Goal: Task Accomplishment & Management: Manage account settings

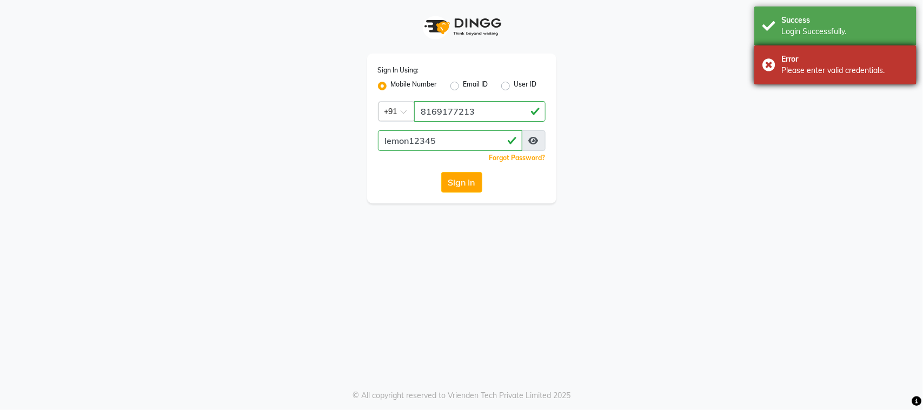
click at [882, 9] on body "Sign In Using: Mobile Number Email ID User ID Country Code × [PHONE_NUMBER] lem…" at bounding box center [461, 205] width 923 height 410
click at [844, 54] on div "Error" at bounding box center [844, 59] width 127 height 11
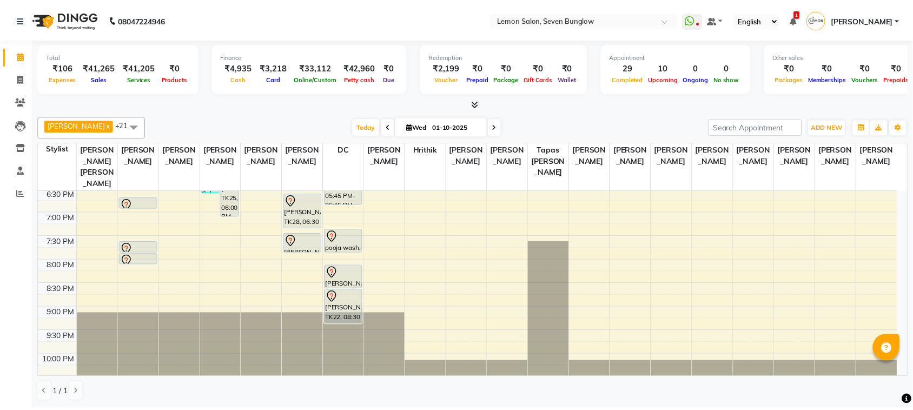
scroll to position [473, 0]
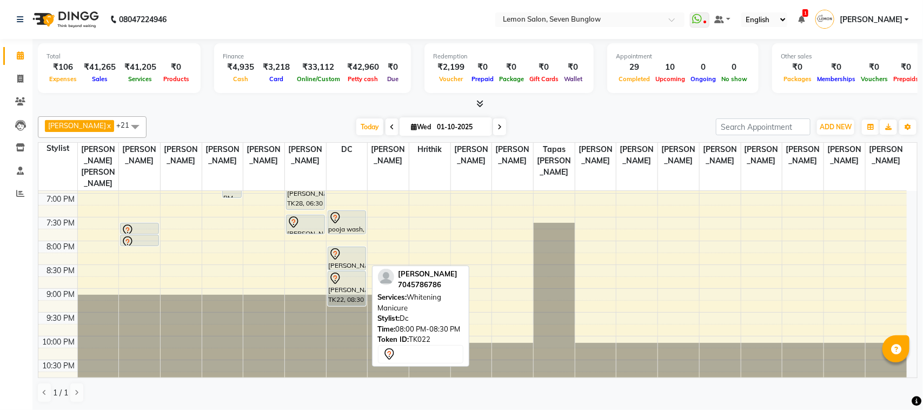
click at [352, 253] on div at bounding box center [347, 254] width 37 height 13
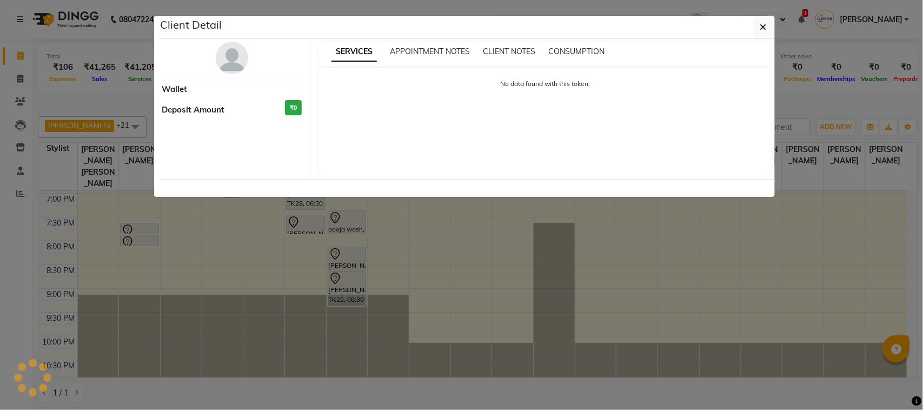
select select "7"
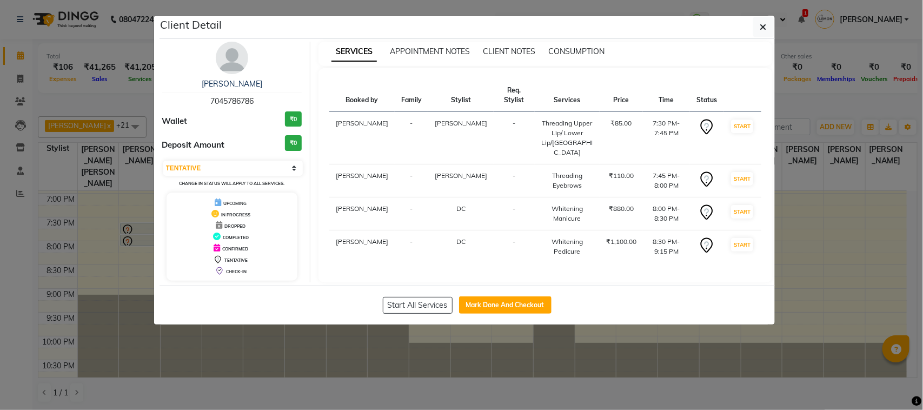
click at [228, 57] on img at bounding box center [232, 58] width 32 height 32
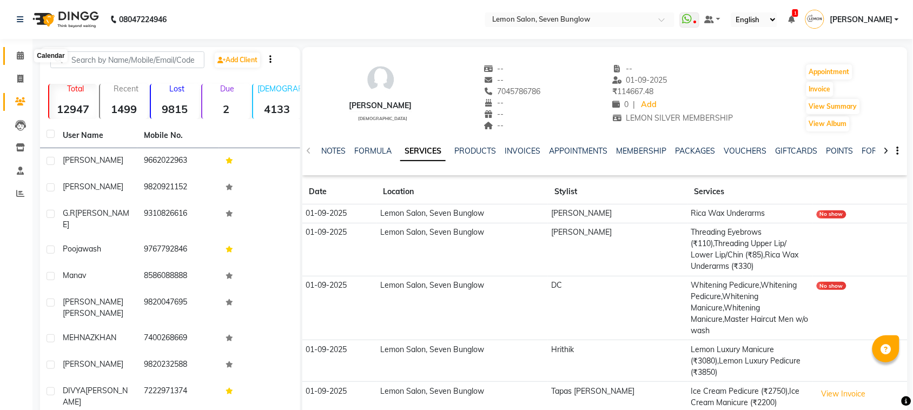
click at [19, 50] on span at bounding box center [20, 56] width 19 height 12
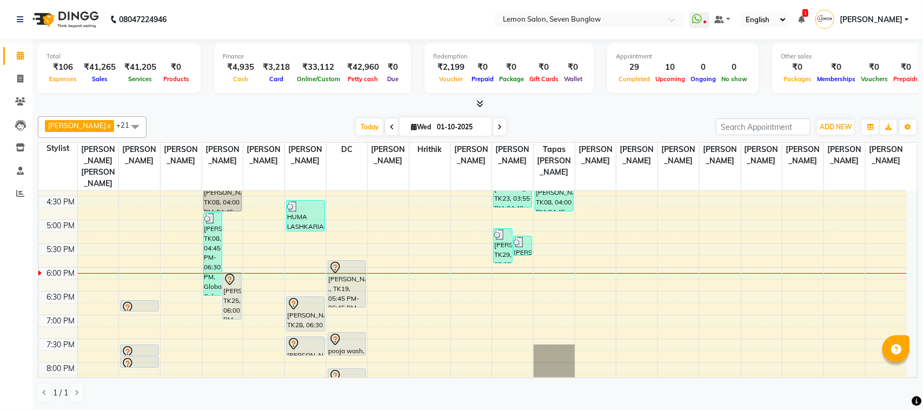
scroll to position [487, 0]
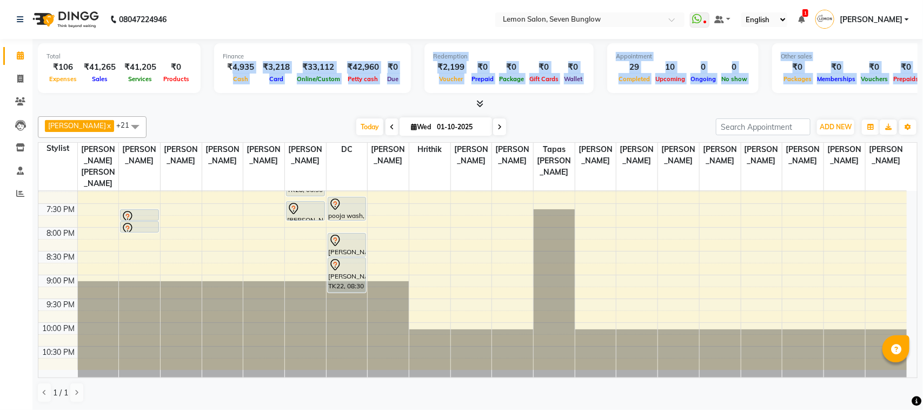
drag, startPoint x: 229, startPoint y: 68, endPoint x: 331, endPoint y: 130, distance: 120.1
click at [334, 130] on div "Total ₹106 Expenses ₹41,265 Sales ₹41,205 Services ₹0 Products Finance ₹4,935 C…" at bounding box center [477, 224] width 891 height 371
click at [330, 131] on div "[DATE] [DATE]" at bounding box center [431, 127] width 559 height 16
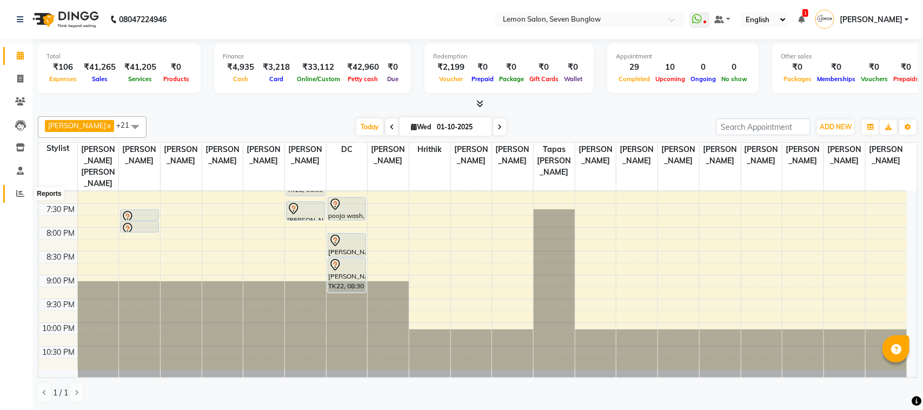
click at [19, 196] on icon at bounding box center [20, 193] width 8 height 8
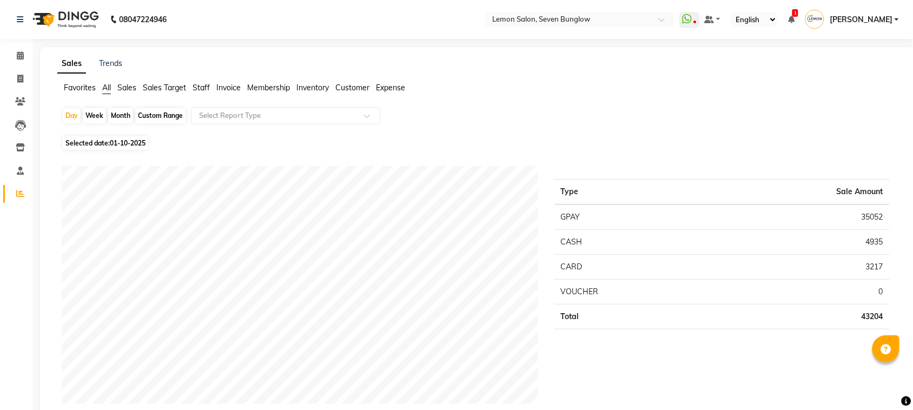
click at [392, 90] on span "Expense" at bounding box center [390, 88] width 29 height 10
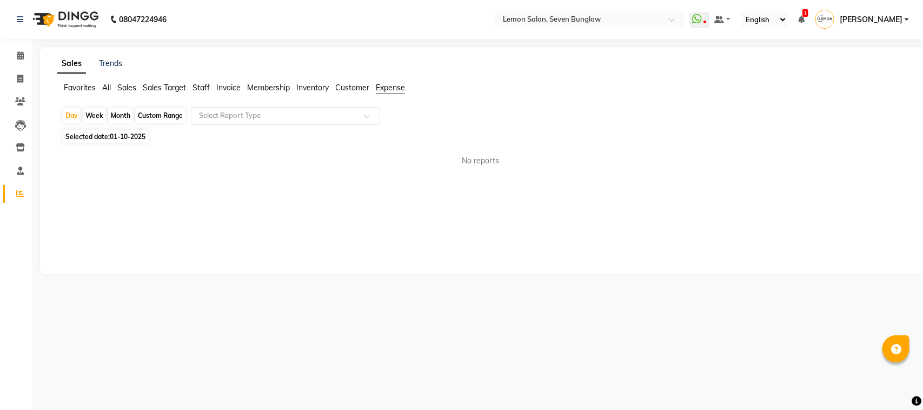
click at [330, 124] on ng-select "Select Report Type" at bounding box center [285, 115] width 189 height 17
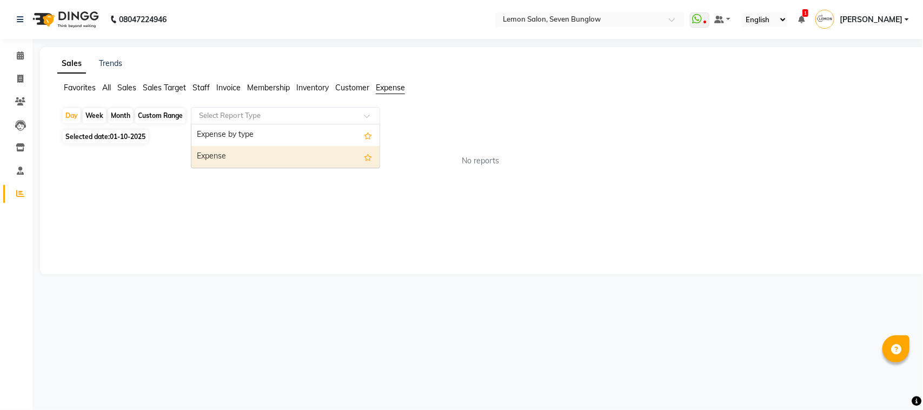
click at [317, 152] on div "Expense" at bounding box center [285, 157] width 188 height 22
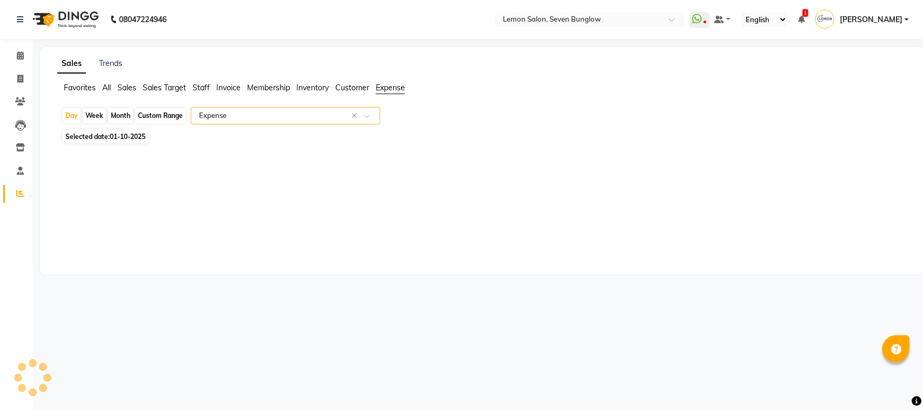
select select "csv"
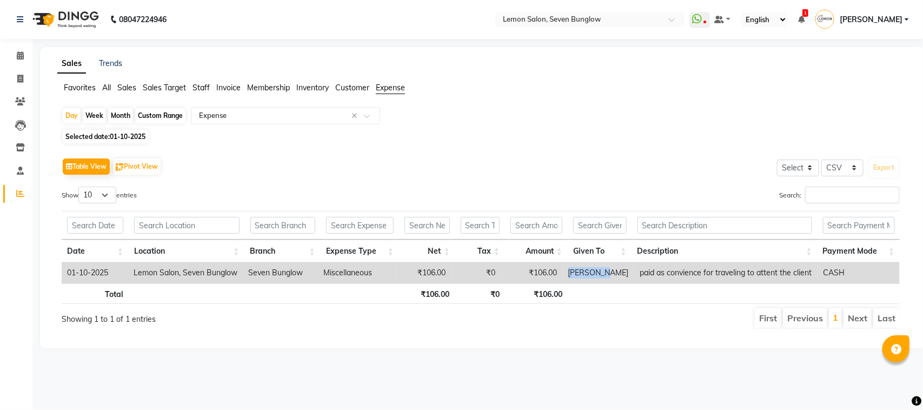
drag, startPoint x: 569, startPoint y: 268, endPoint x: 616, endPoint y: 269, distance: 47.6
click at [616, 269] on td "[PERSON_NAME]" at bounding box center [598, 273] width 71 height 20
click at [426, 193] on div "Show 10 25 50 100 entries" at bounding box center [267, 197] width 411 height 21
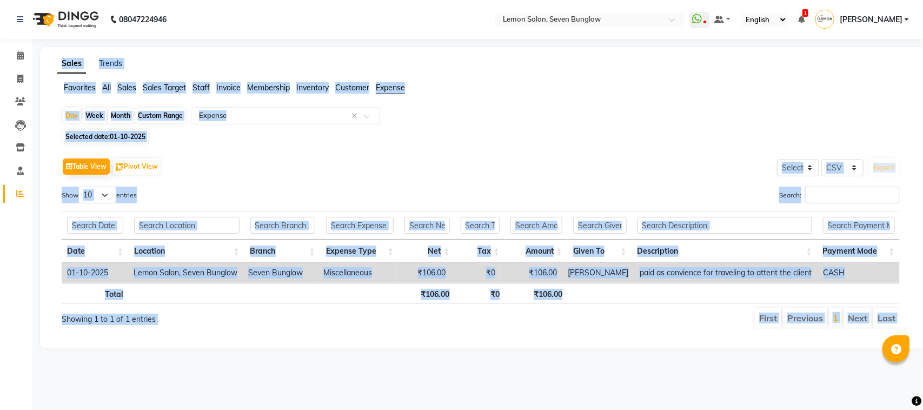
drag, startPoint x: 30, startPoint y: 53, endPoint x: 50, endPoint y: 57, distance: 19.8
click at [547, 144] on div "Day Week Month Custom Range Select Report Type × Expense × Selected date: [DATE…" at bounding box center [482, 222] width 851 height 230
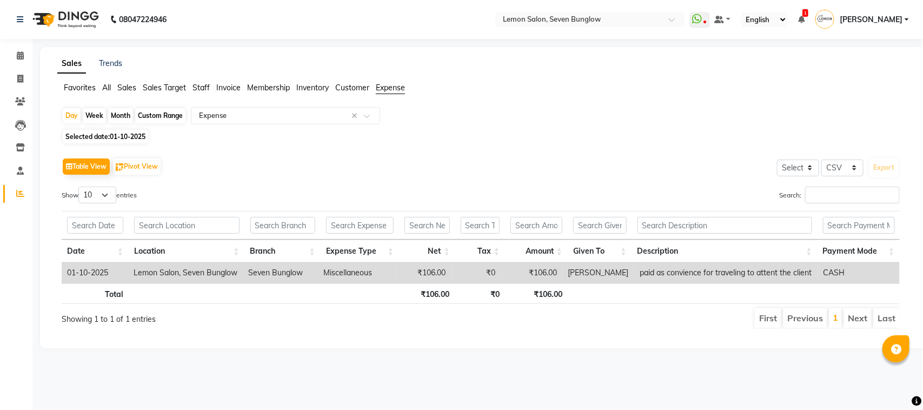
click at [31, 55] on li "Calendar" at bounding box center [16, 55] width 32 height 23
click at [22, 51] on icon at bounding box center [20, 55] width 7 height 8
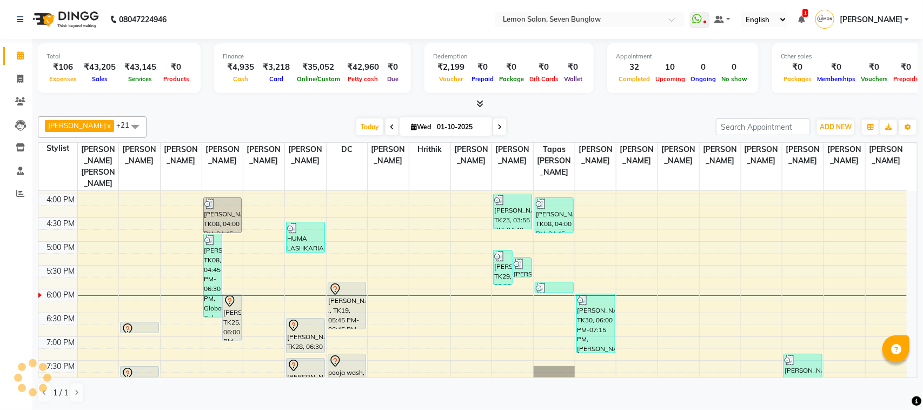
scroll to position [338, 0]
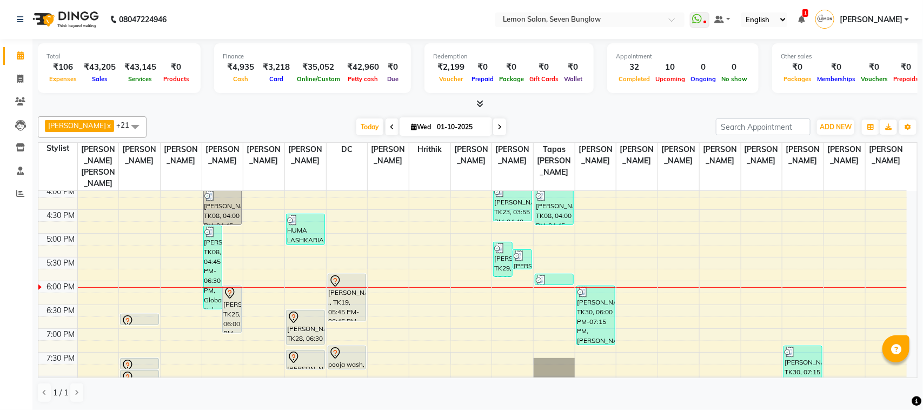
click at [493, 129] on span at bounding box center [499, 126] width 13 height 17
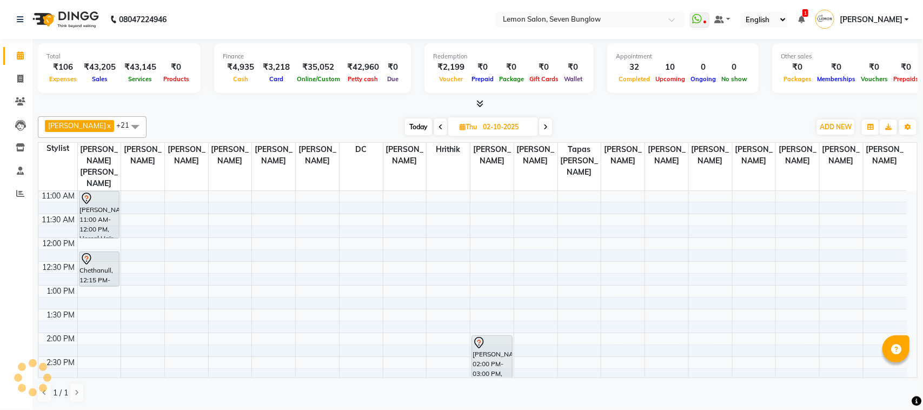
scroll to position [0, 0]
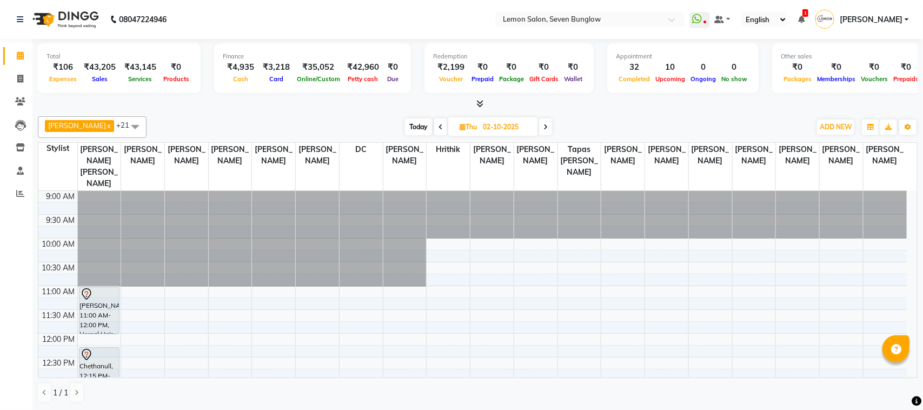
click at [405, 120] on span "Today" at bounding box center [418, 126] width 27 height 17
type input "01-10-2025"
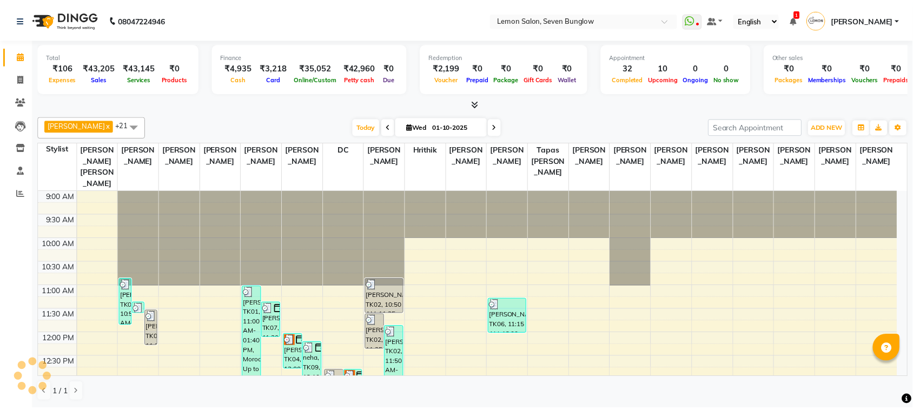
scroll to position [434, 0]
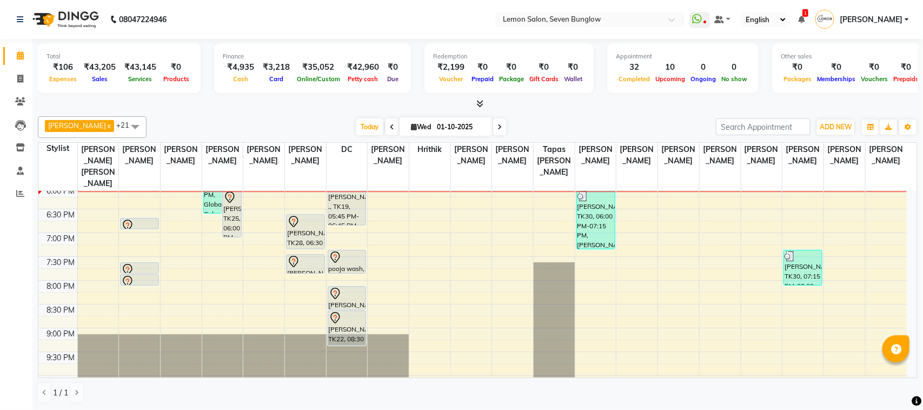
click at [12, 91] on li "Clients" at bounding box center [16, 101] width 32 height 23
click at [17, 94] on link "Clients" at bounding box center [16, 102] width 26 height 18
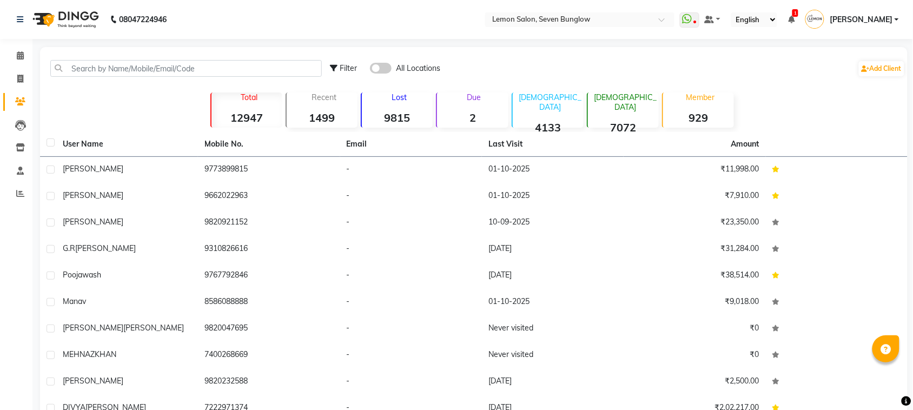
click at [493, 92] on p "Due" at bounding box center [473, 97] width 69 height 10
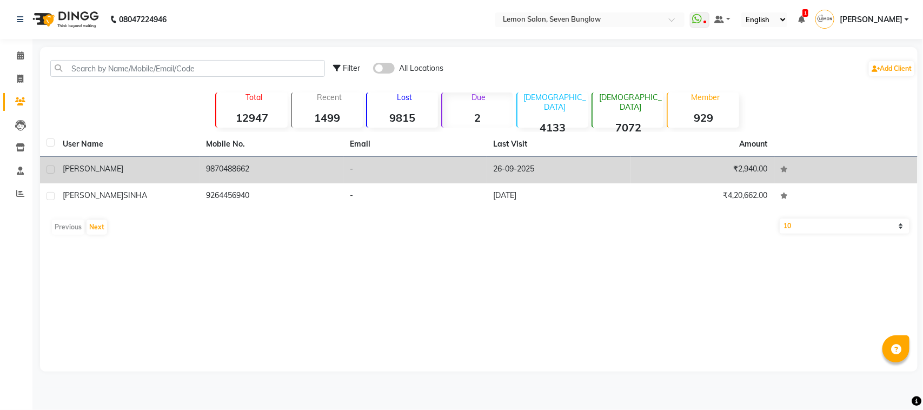
click at [218, 160] on td "9870488662" at bounding box center [272, 170] width 144 height 26
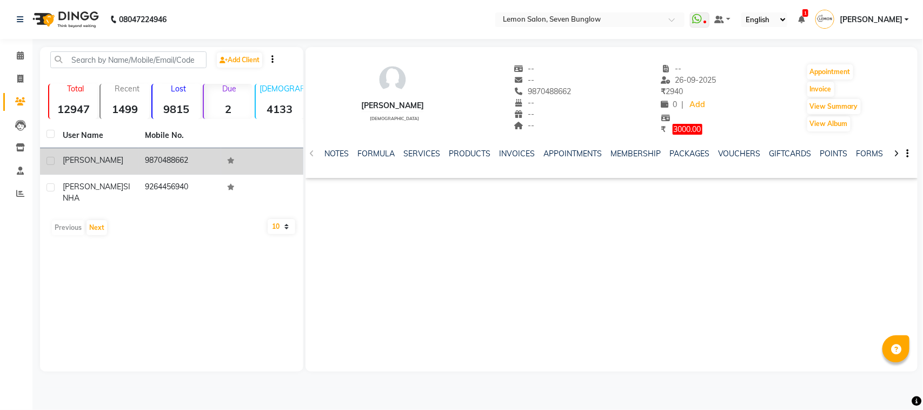
drag, startPoint x: 200, startPoint y: 185, endPoint x: 228, endPoint y: 171, distance: 31.2
click at [200, 182] on td "9264456940" at bounding box center [179, 193] width 82 height 36
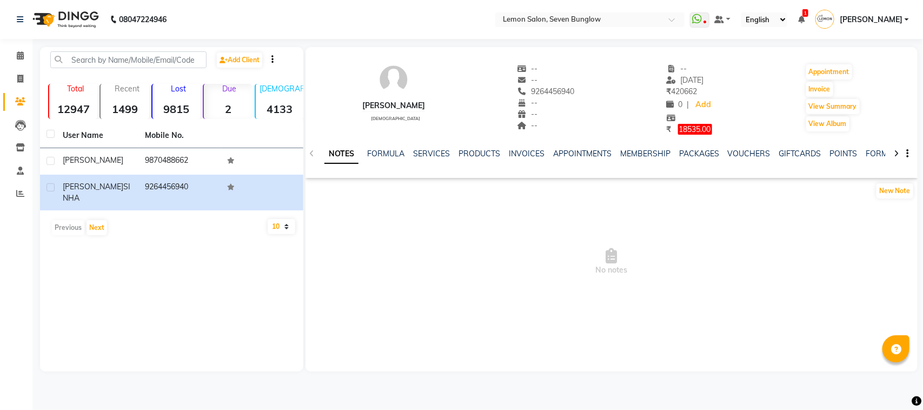
click at [23, 65] on li "Calendar" at bounding box center [16, 55] width 32 height 23
click at [23, 60] on span at bounding box center [20, 56] width 19 height 12
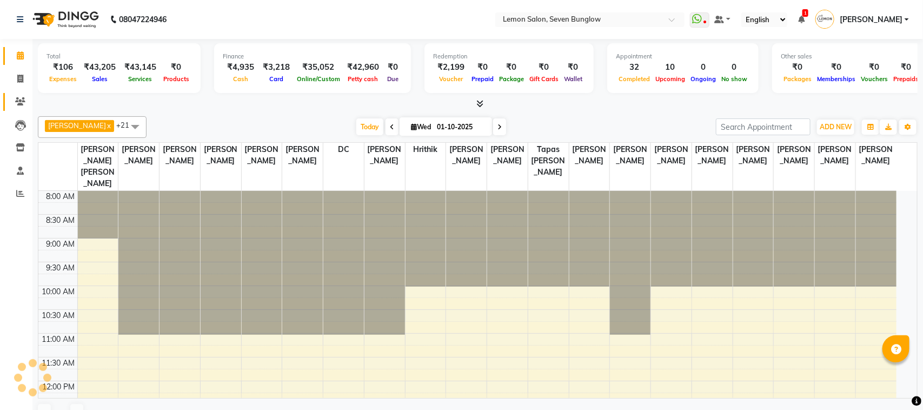
click at [22, 93] on link "Clients" at bounding box center [16, 102] width 26 height 18
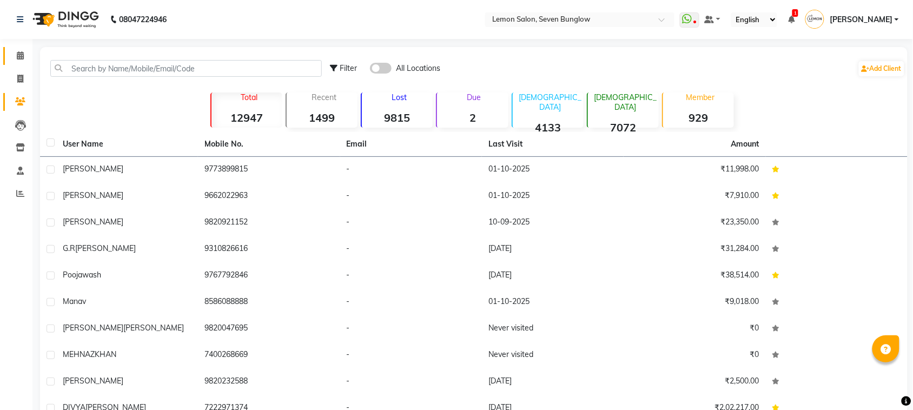
drag, startPoint x: 15, startPoint y: 42, endPoint x: 15, endPoint y: 55, distance: 13.0
click at [15, 47] on div "Calendar Invoice Clients Leads Inventory Staff Reports Completed InProgress Upc…" at bounding box center [73, 241] width 146 height 421
drag, startPoint x: 15, startPoint y: 55, endPoint x: 760, endPoint y: 19, distance: 746.1
click at [16, 55] on span at bounding box center [20, 56] width 19 height 12
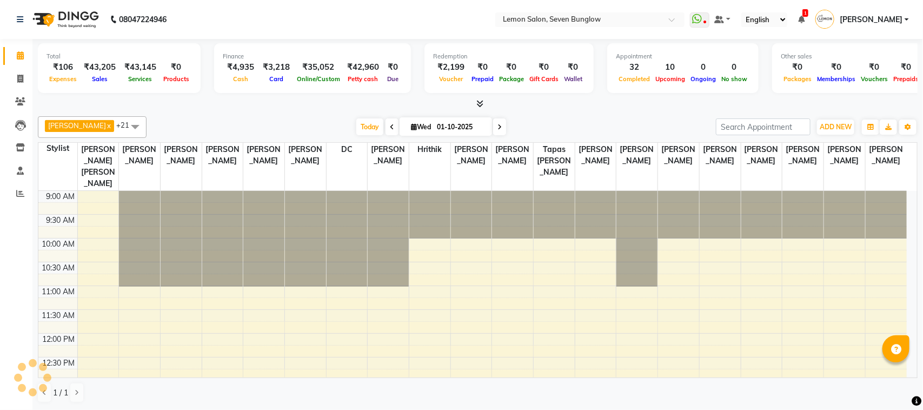
drag, startPoint x: 891, startPoint y: 11, endPoint x: 885, endPoint y: 19, distance: 10.1
click at [888, 14] on link "[PERSON_NAME]" at bounding box center [862, 20] width 94 height 18
click at [0, 0] on link "Sign out" at bounding box center [0, 0] width 0 height 0
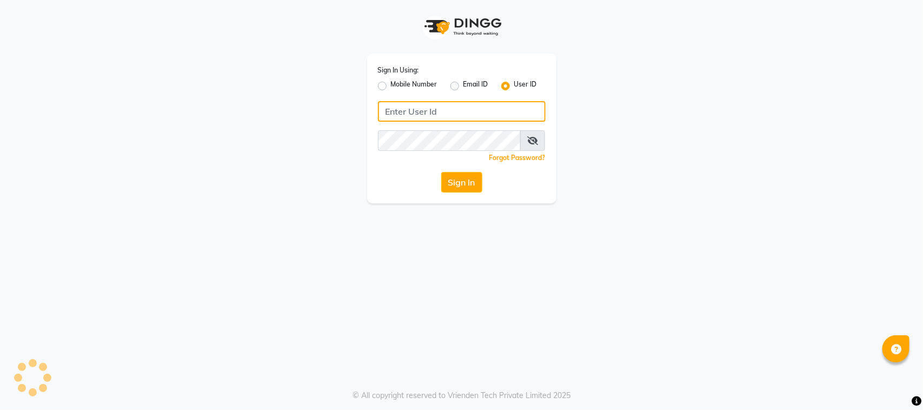
type input "9167849534"
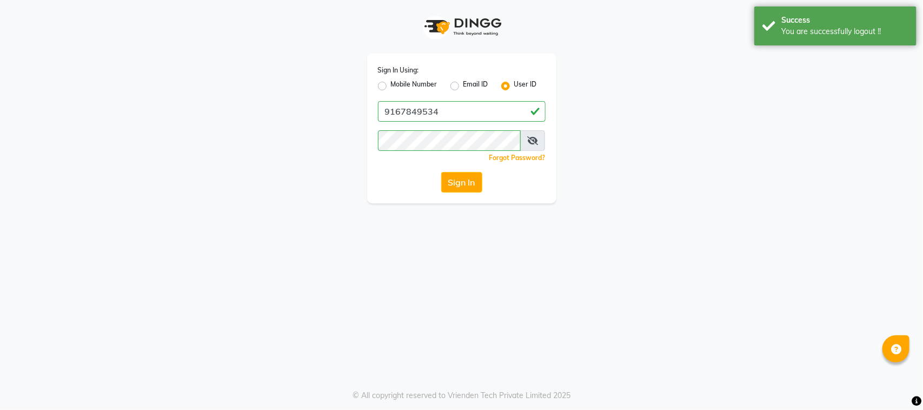
click at [420, 76] on div "Sign In Using: Mobile Number Email ID User ID" at bounding box center [462, 78] width 168 height 28
drag, startPoint x: 420, startPoint y: 82, endPoint x: 443, endPoint y: 90, distance: 25.1
click at [421, 83] on label "Mobile Number" at bounding box center [414, 85] width 47 height 13
click at [398, 83] on input "Mobile Number" at bounding box center [394, 82] width 7 height 7
radio input "true"
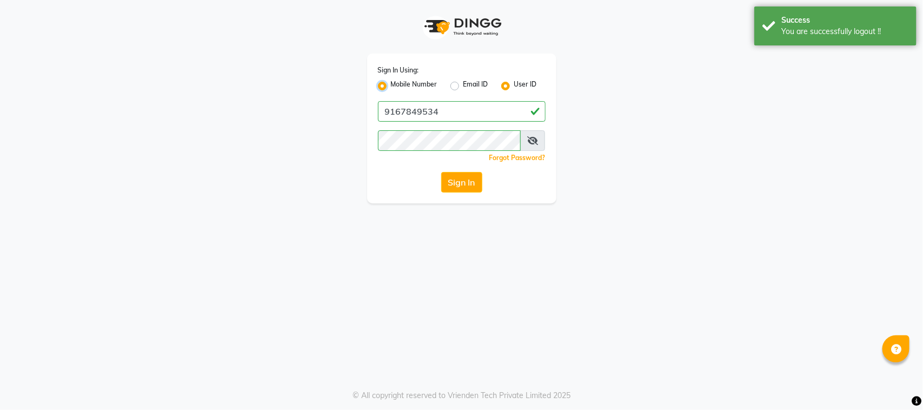
radio input "false"
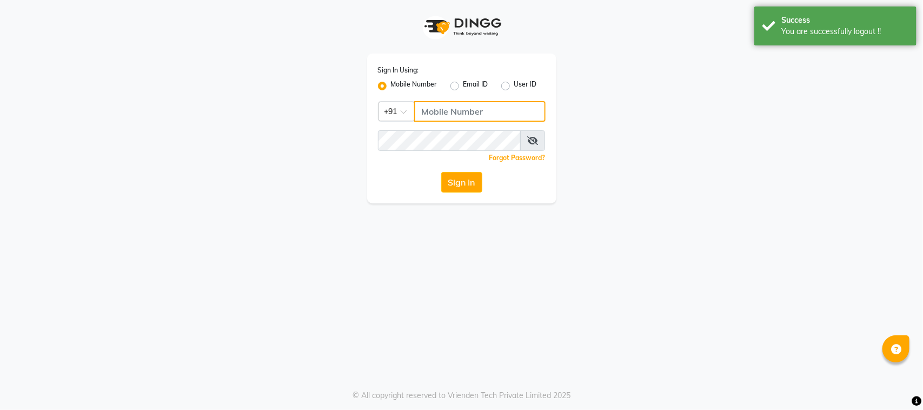
drag, startPoint x: 470, startPoint y: 103, endPoint x: 474, endPoint y: 81, distance: 22.4
click at [472, 103] on input "Username" at bounding box center [479, 111] width 131 height 21
type input "9167849534"
click at [526, 141] on span at bounding box center [532, 140] width 25 height 21
click at [530, 140] on icon at bounding box center [532, 140] width 11 height 9
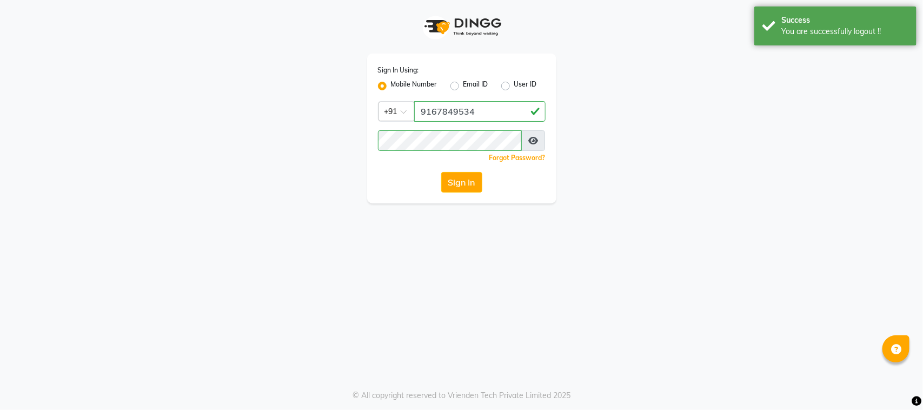
drag, startPoint x: 368, startPoint y: 138, endPoint x: 581, endPoint y: 139, distance: 213.1
click at [581, 139] on div "Sign In Using: Mobile Number Email ID User ID Country Code × [PHONE_NUMBER] Rem…" at bounding box center [462, 101] width 616 height 203
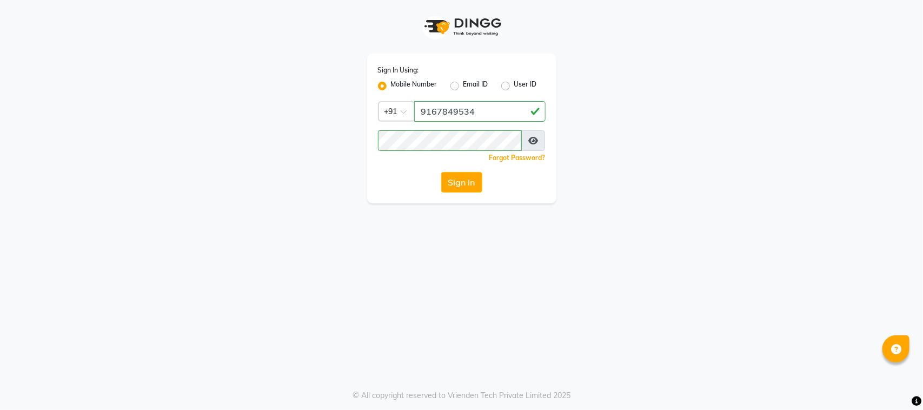
click at [613, 76] on div "Sign In Using: Mobile Number Email ID User ID Country Code × [PHONE_NUMBER] Rem…" at bounding box center [462, 101] width 616 height 203
click at [448, 187] on button "Sign In" at bounding box center [461, 182] width 41 height 21
